Goal: Task Accomplishment & Management: Use online tool/utility

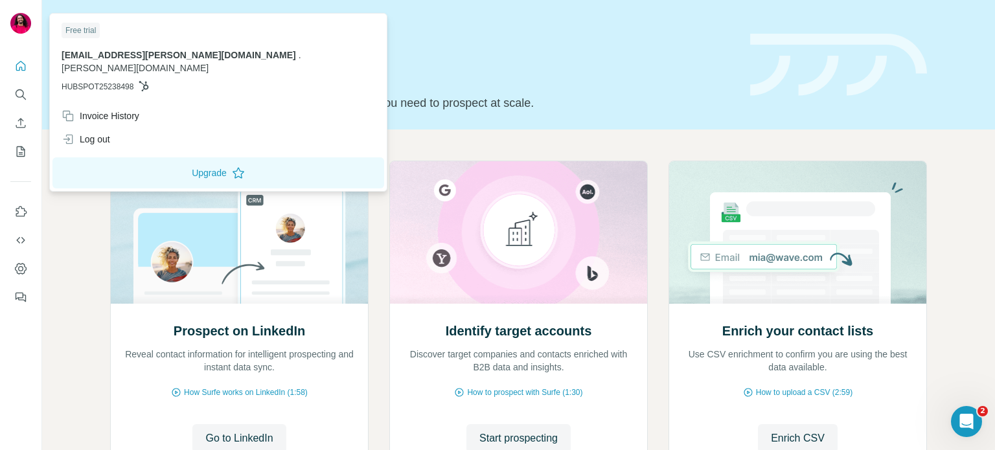
click at [19, 23] on img at bounding box center [20, 23] width 21 height 21
click at [21, 70] on icon "Quick start" at bounding box center [21, 66] width 10 height 10
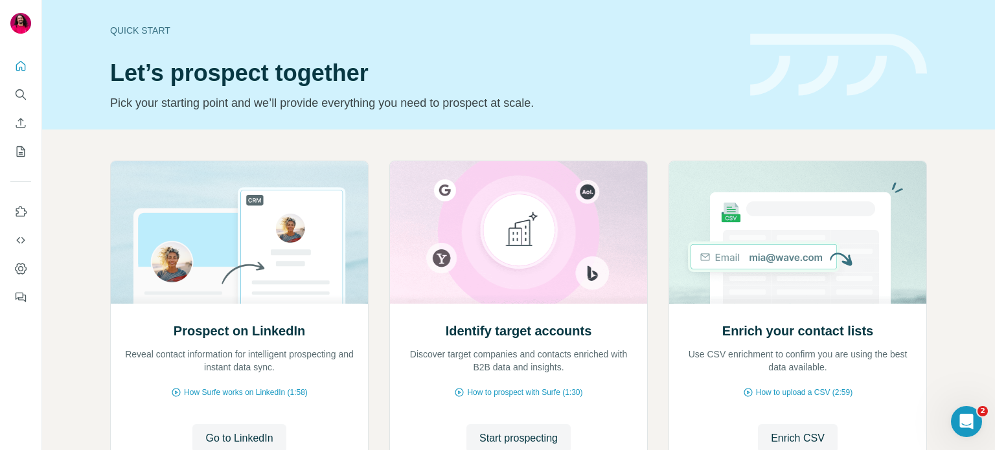
click at [150, 32] on div "Quick start" at bounding box center [422, 30] width 624 height 13
click at [21, 64] on icon "Quick start" at bounding box center [20, 66] width 13 height 13
click at [16, 93] on icon "Search" at bounding box center [20, 94] width 13 height 13
click at [20, 124] on icon "Enrich CSV" at bounding box center [20, 123] width 13 height 13
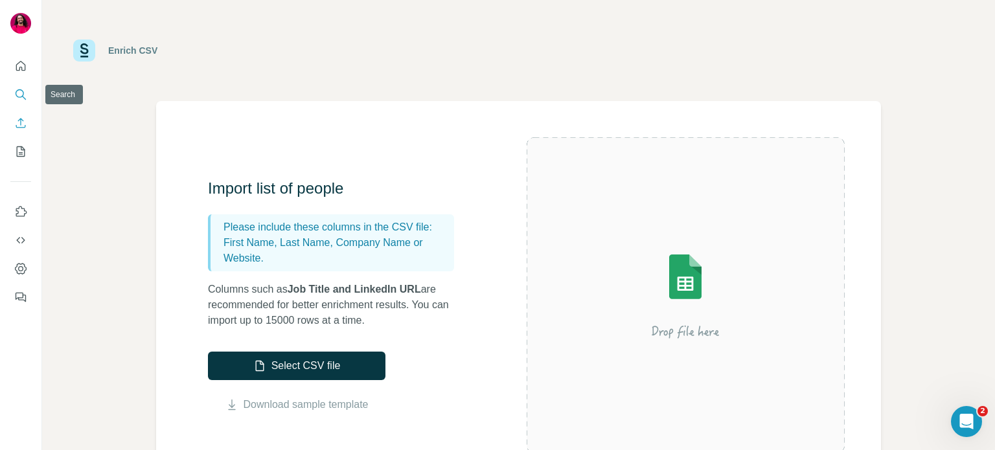
click at [19, 101] on button "Search" at bounding box center [20, 94] width 21 height 23
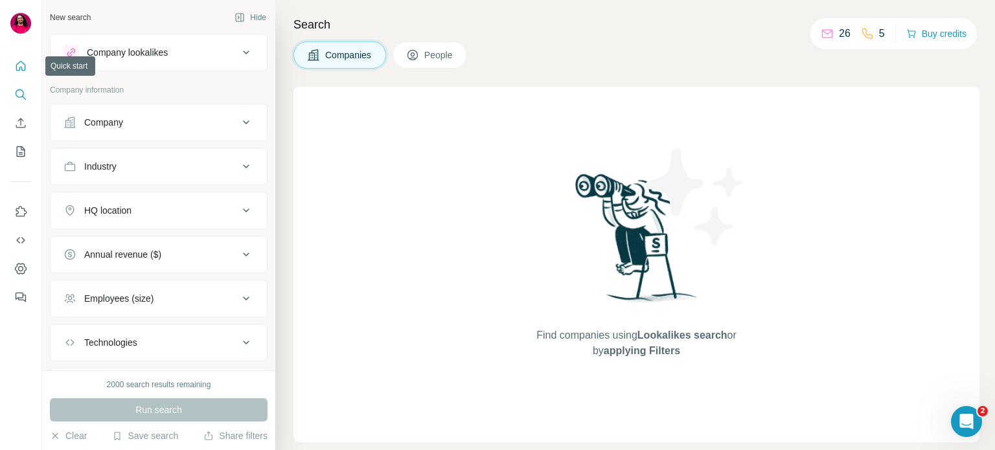
click at [14, 67] on icon "Quick start" at bounding box center [20, 66] width 13 height 13
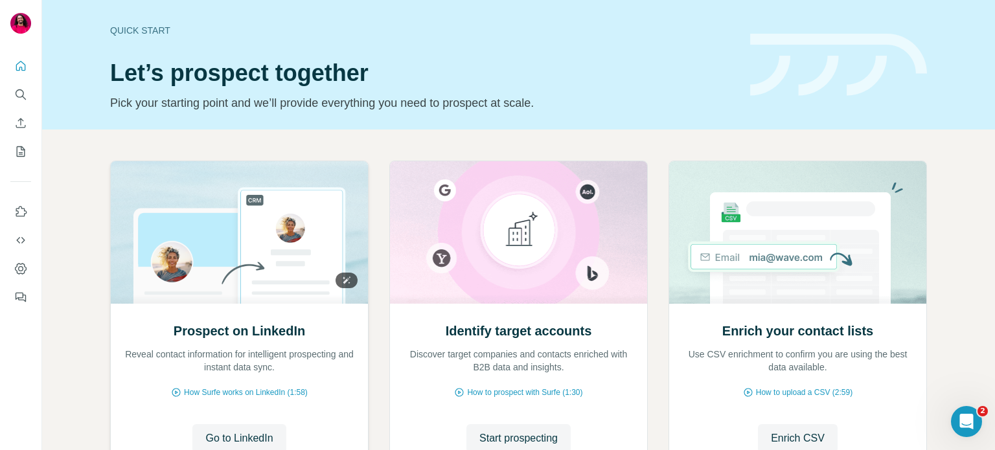
scroll to position [109, 0]
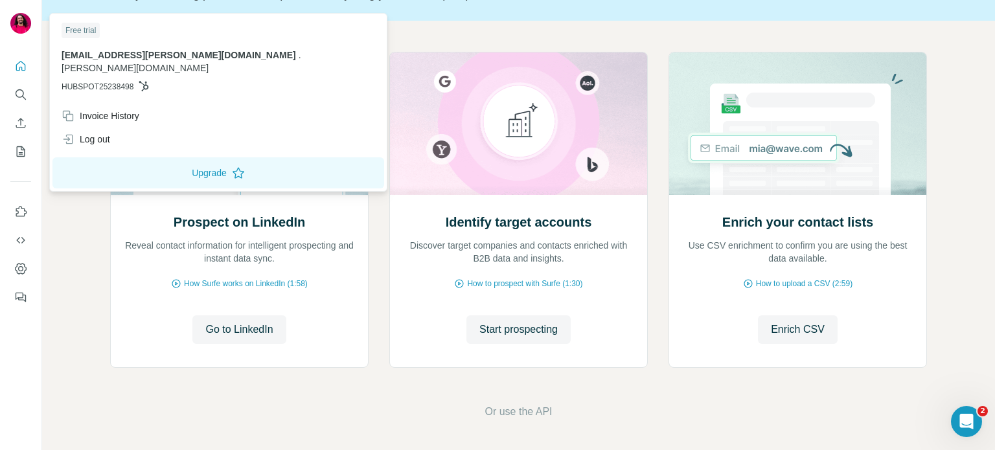
click at [25, 19] on img at bounding box center [20, 23] width 21 height 21
click at [19, 91] on icon "Search" at bounding box center [20, 94] width 13 height 13
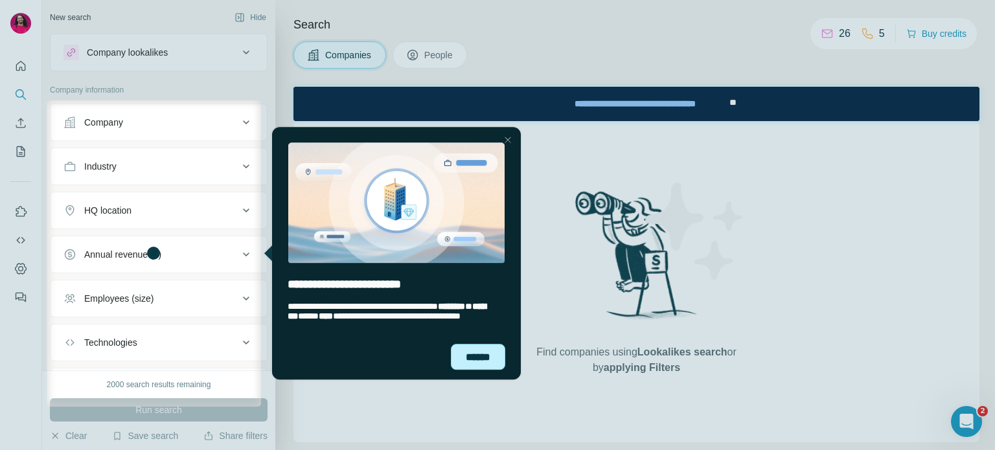
click at [477, 352] on div "******" at bounding box center [477, 357] width 54 height 27
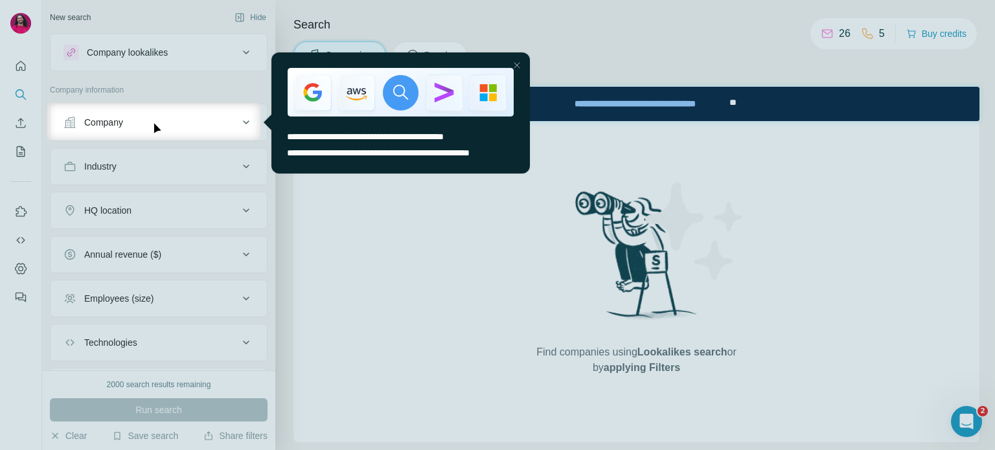
click at [517, 65] on div at bounding box center [516, 65] width 16 height 16
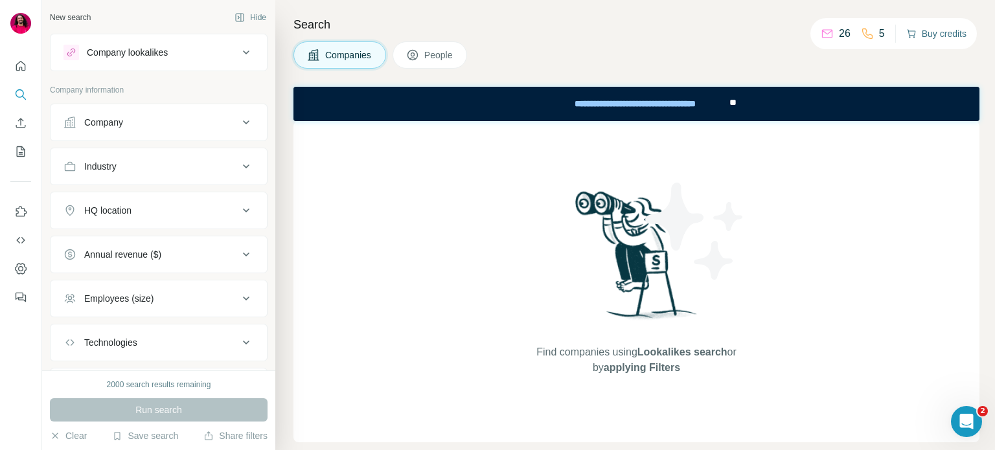
click at [932, 36] on button "Buy credits" at bounding box center [936, 34] width 60 height 18
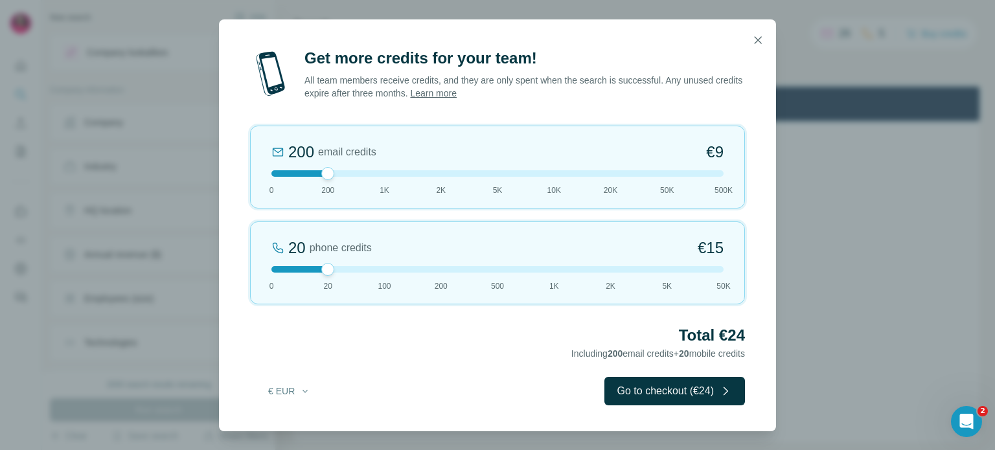
drag, startPoint x: 319, startPoint y: 175, endPoint x: 273, endPoint y: 181, distance: 46.3
click at [273, 181] on div "200 email credits €9 0 200 1K 2K 5K 10K 20K 50K 500K" at bounding box center [497, 167] width 495 height 83
drag, startPoint x: 276, startPoint y: 175, endPoint x: 308, endPoint y: 177, distance: 32.4
click at [308, 177] on div "200 email credits €9 0 200 1K 2K 5K 10K 20K 50K 500K" at bounding box center [497, 167] width 495 height 83
drag, startPoint x: 326, startPoint y: 175, endPoint x: 267, endPoint y: 179, distance: 59.0
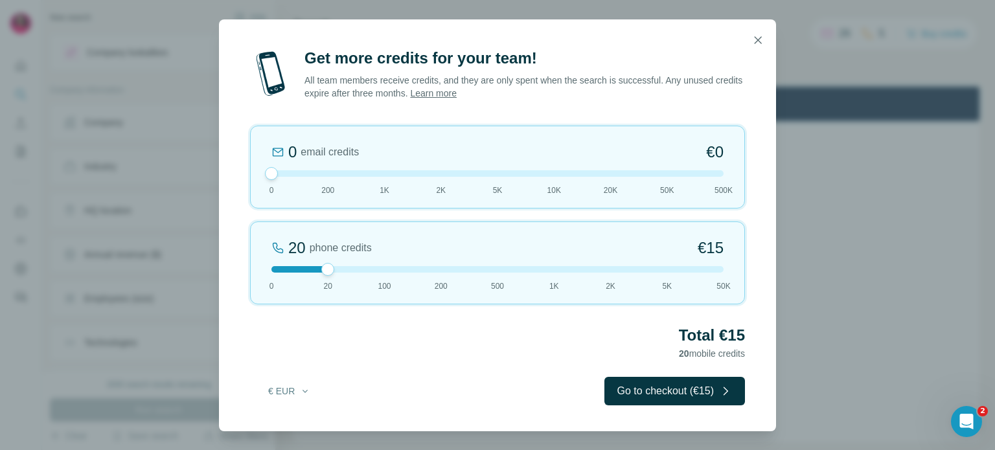
click at [267, 179] on div "0 email credits €0 0 200 1K 2K 5K 10K 20K 50K 500K" at bounding box center [497, 167] width 495 height 83
drag, startPoint x: 322, startPoint y: 266, endPoint x: 394, endPoint y: 262, distance: 72.0
click at [394, 262] on div "100 phone credits €72 0 20 100 200 500 1K 2K 5K 50K" at bounding box center [497, 262] width 495 height 83
click at [754, 45] on icon "button" at bounding box center [757, 40] width 13 height 13
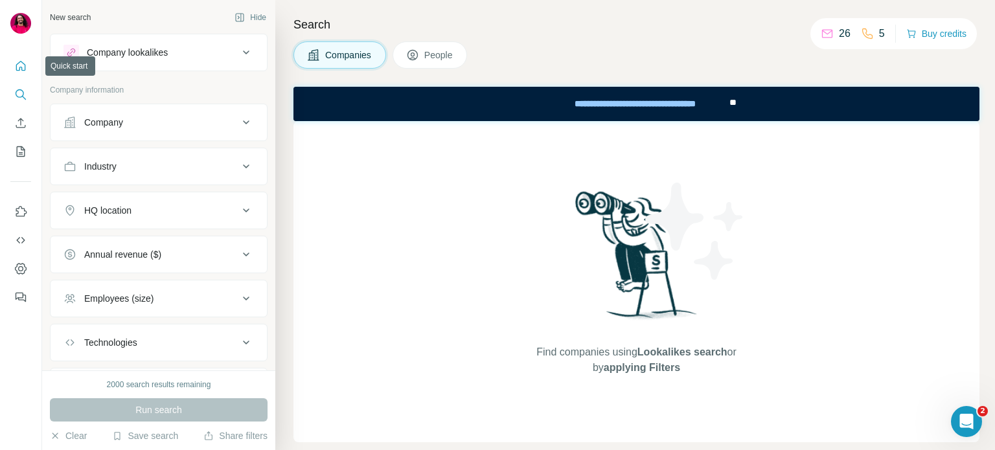
click at [21, 61] on icon "Quick start" at bounding box center [20, 66] width 13 height 13
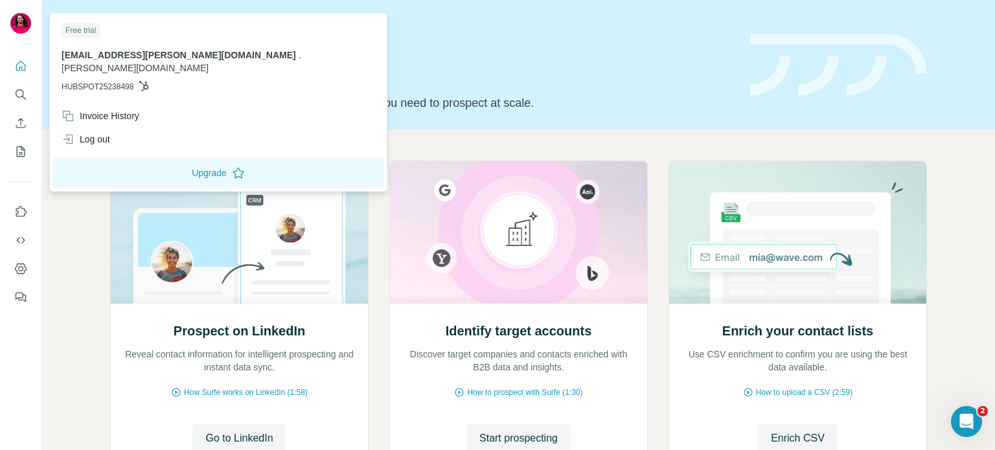
click at [74, 32] on div "Free trial" at bounding box center [81, 31] width 38 height 16
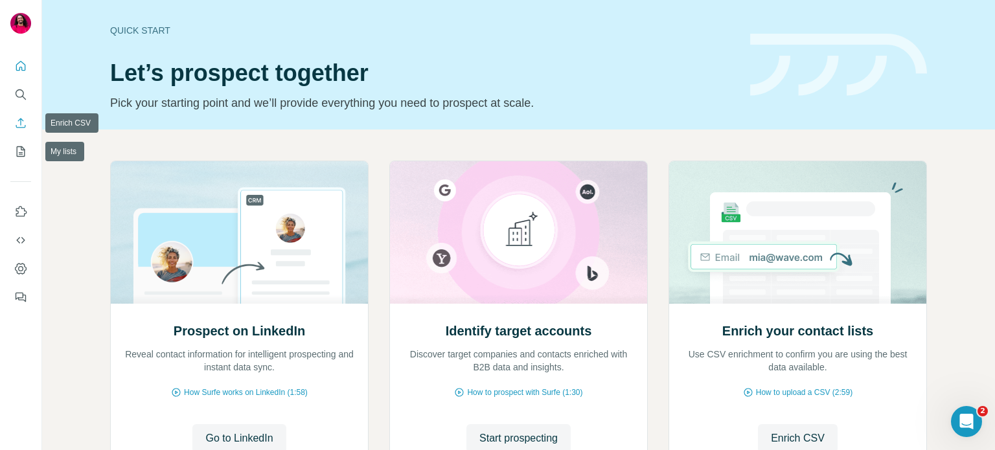
click at [22, 124] on icon "Enrich CSV" at bounding box center [20, 123] width 13 height 13
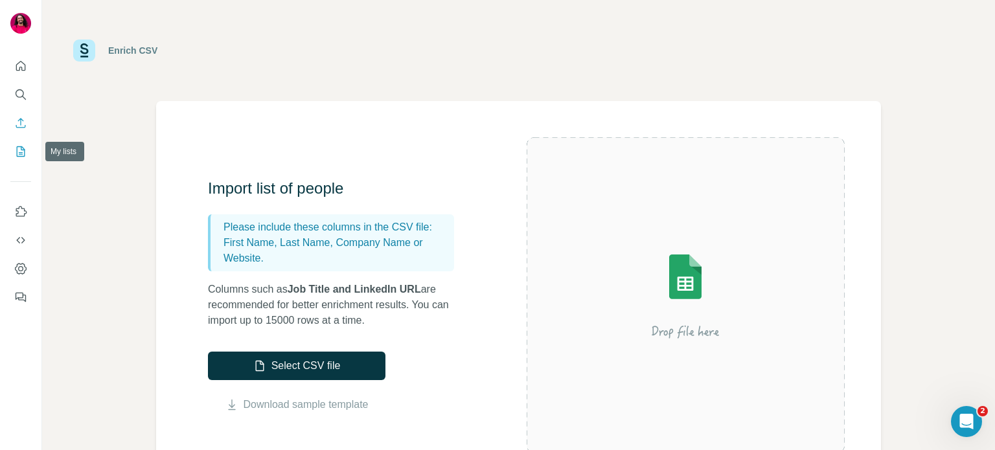
click at [17, 153] on icon "My lists" at bounding box center [21, 151] width 8 height 10
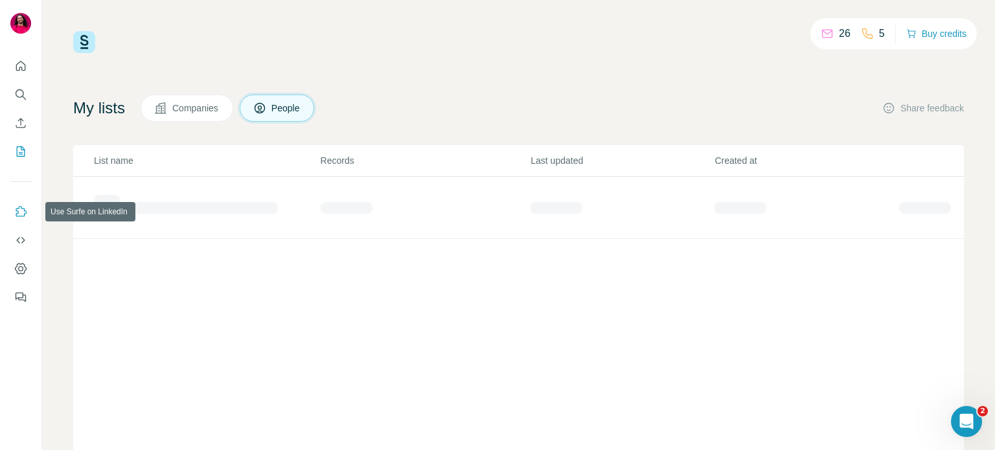
click at [21, 216] on icon "Use Surfe on LinkedIn" at bounding box center [21, 211] width 11 height 10
click at [847, 28] on div "26 5" at bounding box center [852, 34] width 64 height 18
click at [866, 30] on icon at bounding box center [867, 33] width 13 height 13
drag, startPoint x: 882, startPoint y: 36, endPoint x: 810, endPoint y: 31, distance: 72.0
click at [810, 31] on div "26 5 Buy credits" at bounding box center [893, 33] width 166 height 31
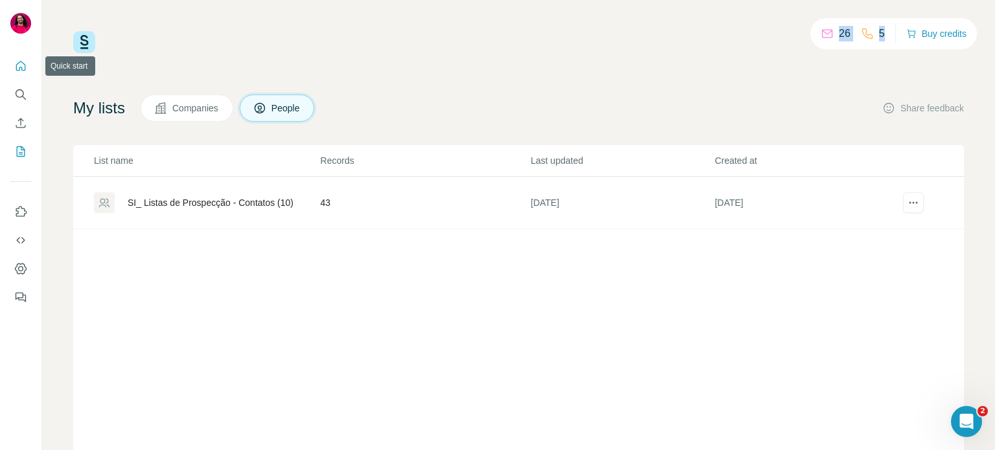
click at [13, 74] on button "Quick start" at bounding box center [20, 65] width 21 height 23
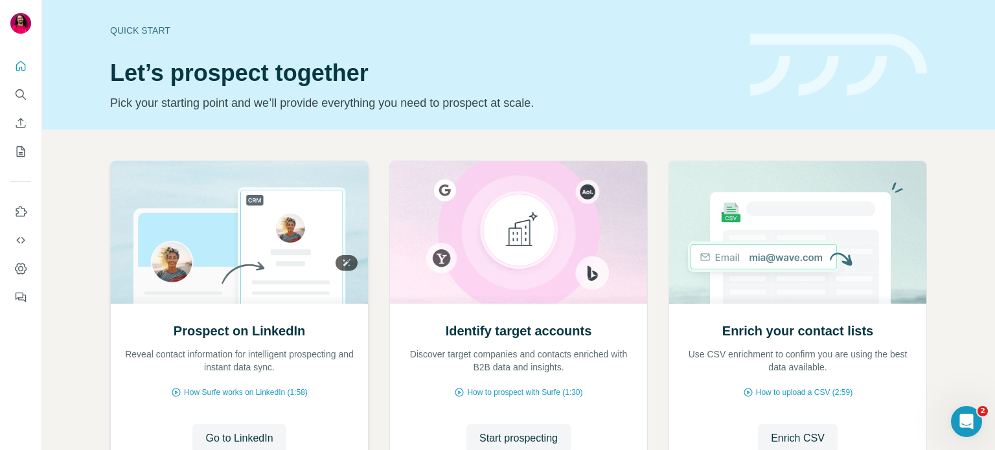
scroll to position [109, 0]
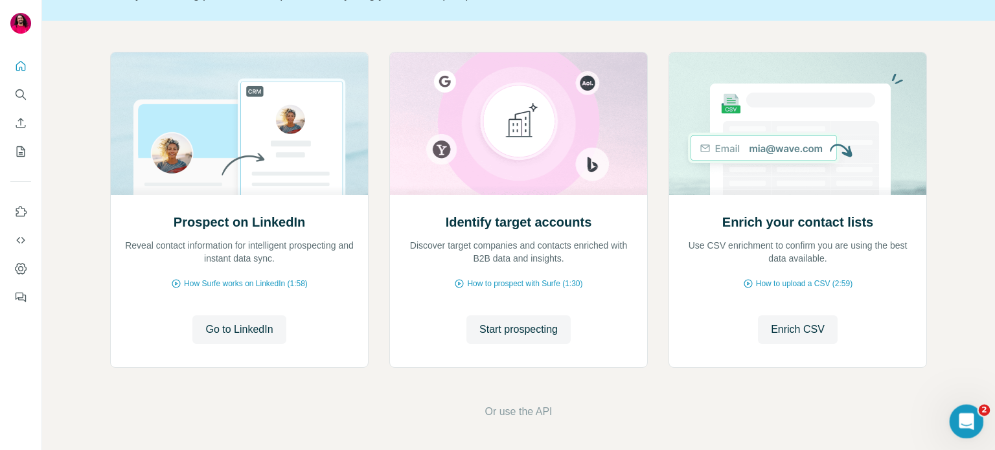
click at [965, 418] on icon "Open Intercom Messenger" at bounding box center [964, 419] width 9 height 10
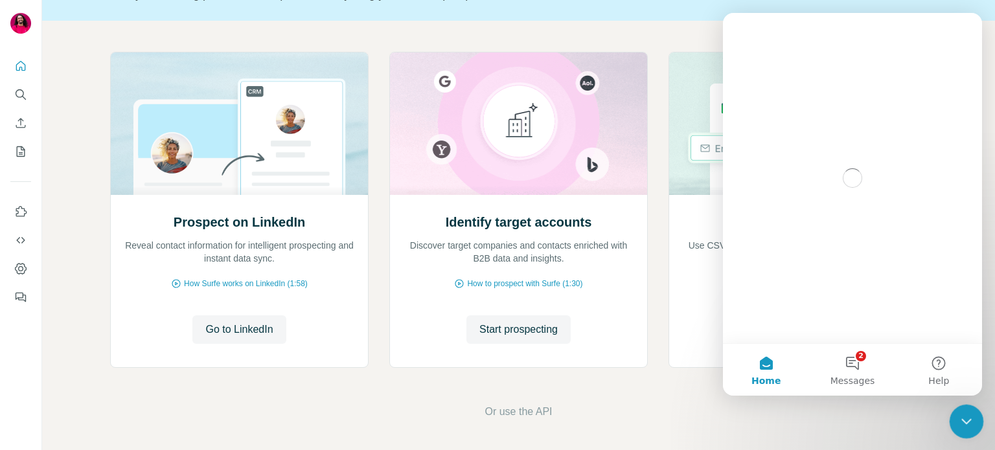
scroll to position [0, 0]
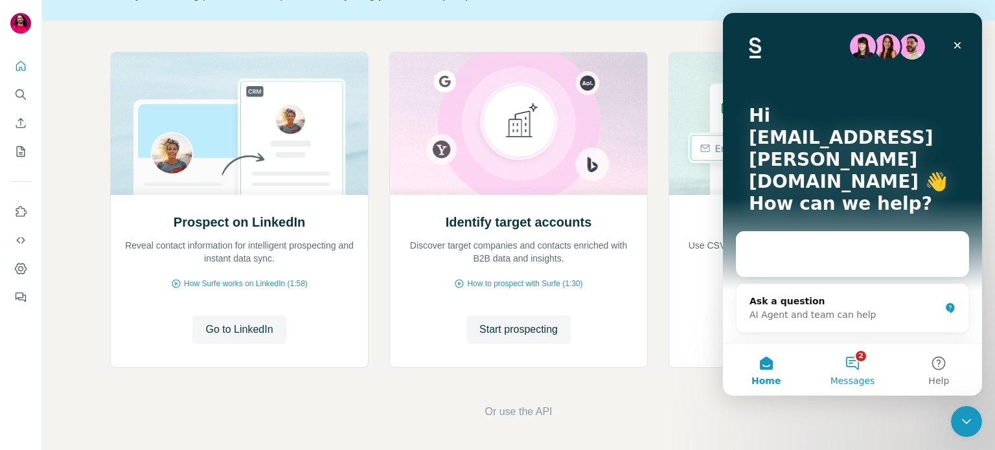
click at [854, 367] on button "2 Messages" at bounding box center [852, 370] width 86 height 52
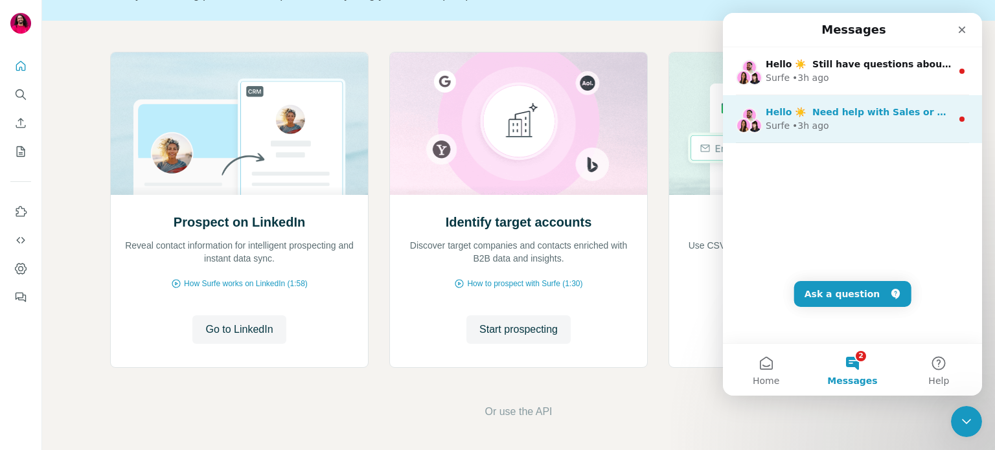
click at [847, 130] on div "Surfe • 3h ago" at bounding box center [858, 126] width 186 height 14
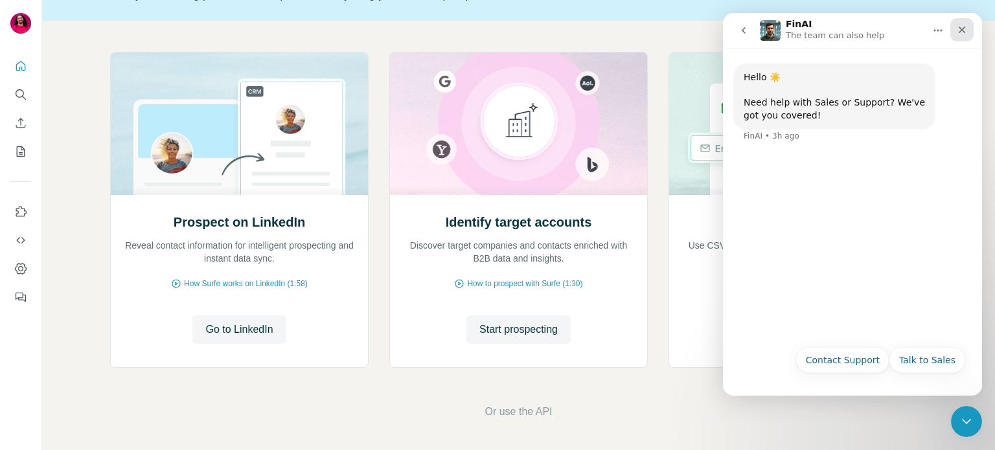
click at [961, 31] on icon "Close" at bounding box center [961, 30] width 10 height 10
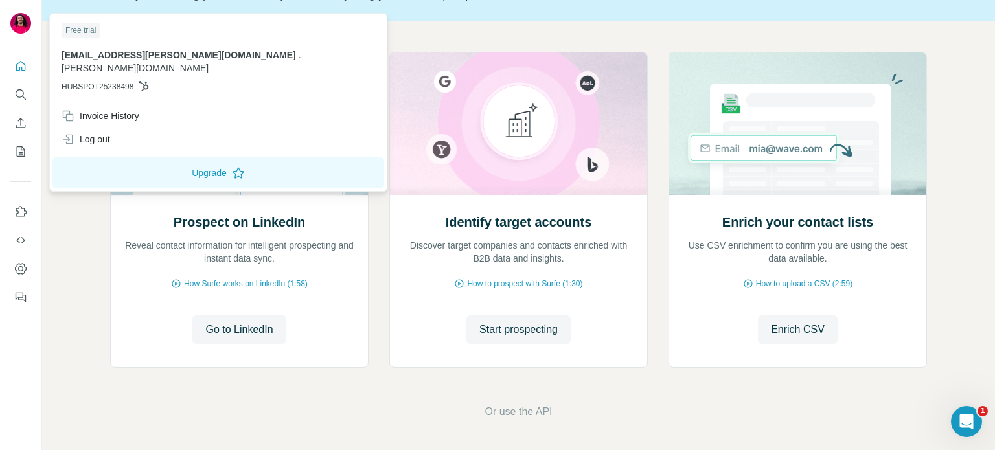
click at [77, 30] on div "Free trial" at bounding box center [81, 31] width 38 height 16
click at [130, 165] on button "Upgrade" at bounding box center [218, 172] width 332 height 31
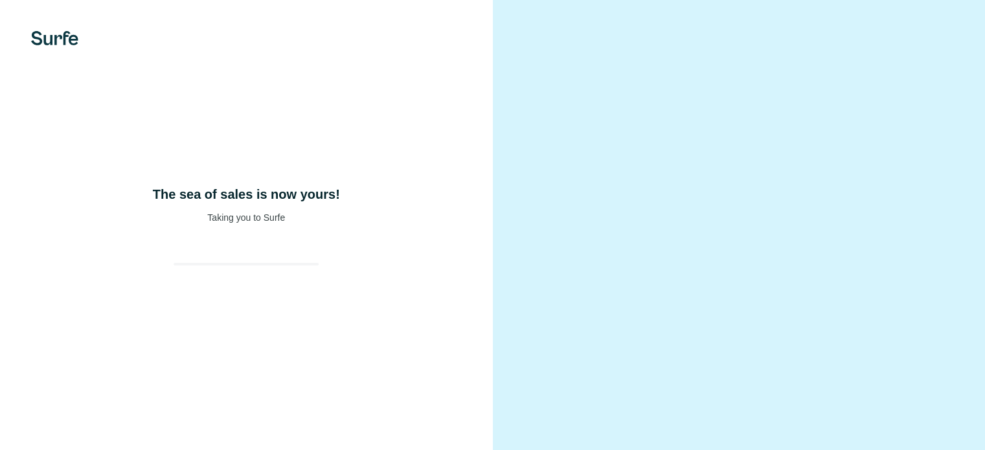
click at [801, 120] on video at bounding box center [739, 225] width 420 height 210
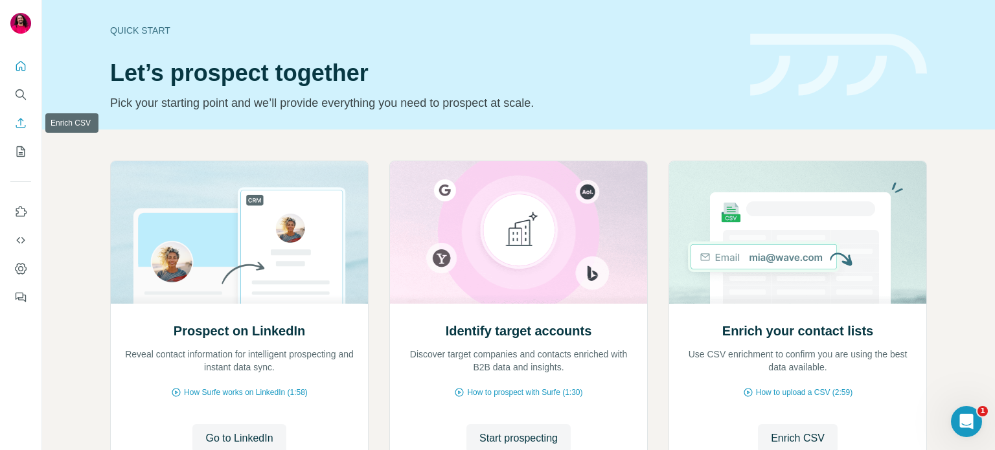
click at [22, 121] on icon "Enrich CSV" at bounding box center [20, 123] width 13 height 13
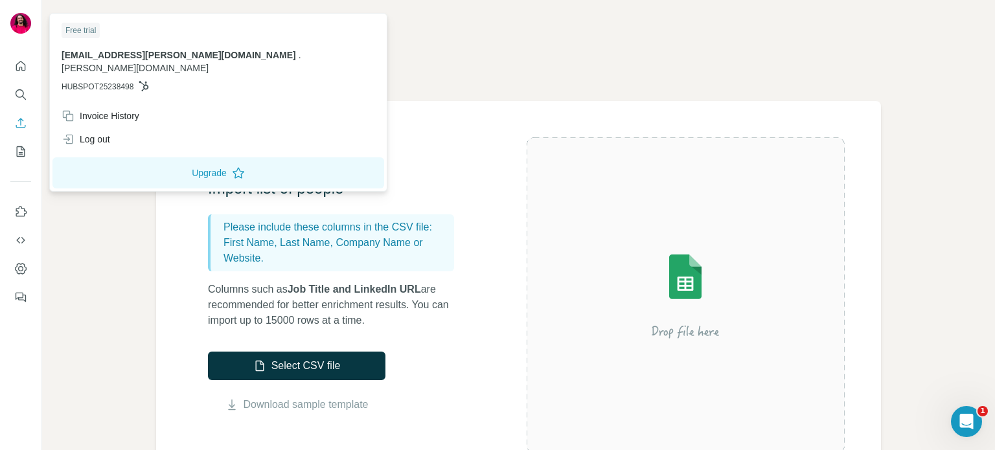
click at [18, 34] on div at bounding box center [20, 24] width 21 height 23
click at [184, 63] on span "barte.com" at bounding box center [135, 68] width 147 height 10
click at [21, 266] on icon "Dashboard" at bounding box center [20, 268] width 5 height 5
